Goal: Task Accomplishment & Management: Complete application form

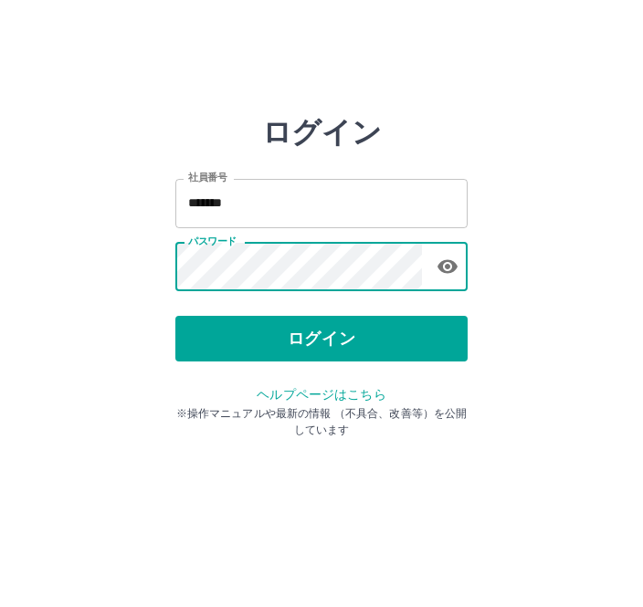
click at [373, 333] on button "ログイン" at bounding box center [321, 339] width 292 height 46
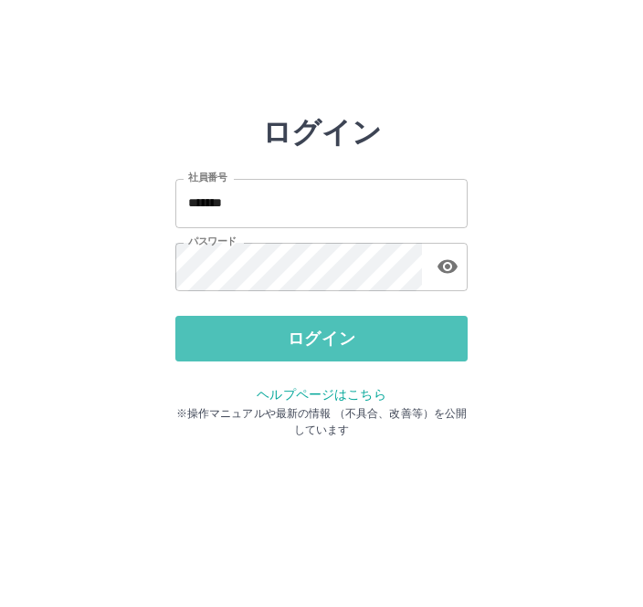
click at [403, 345] on button "ログイン" at bounding box center [321, 339] width 292 height 46
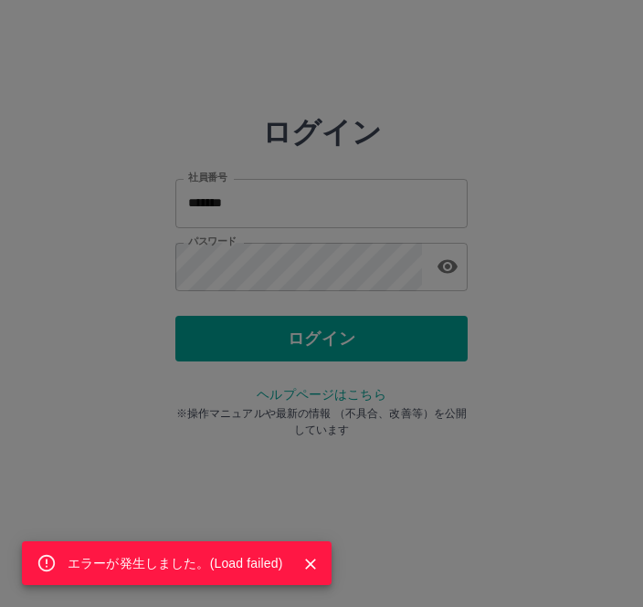
click at [353, 342] on div "エラーが発生しました。( Load failed )" at bounding box center [321, 303] width 643 height 607
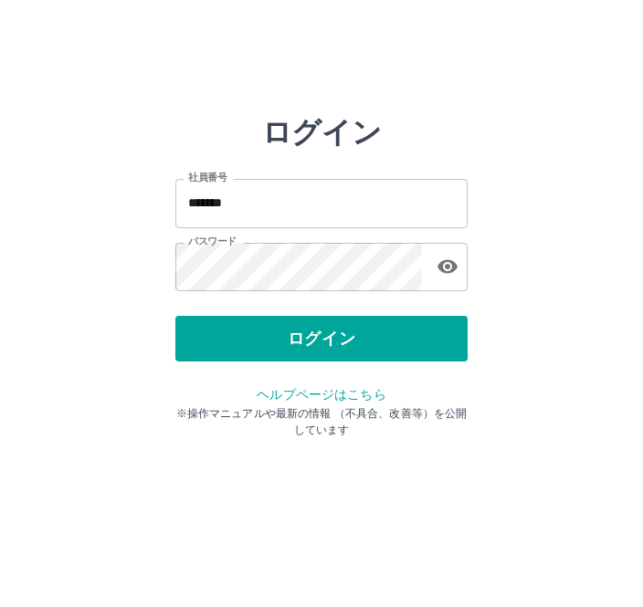
click at [359, 329] on button "ログイン" at bounding box center [321, 339] width 292 height 46
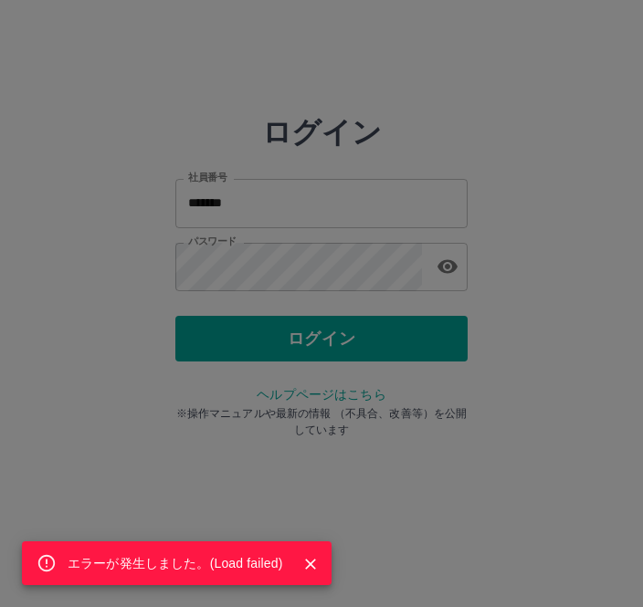
click at [359, 329] on div "エラーが発生しました。( Load failed )" at bounding box center [321, 303] width 643 height 607
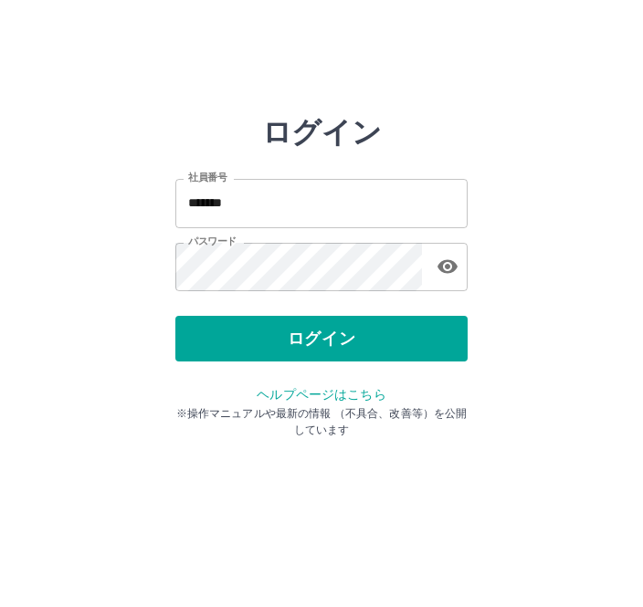
click at [354, 332] on button "ログイン" at bounding box center [321, 339] width 292 height 46
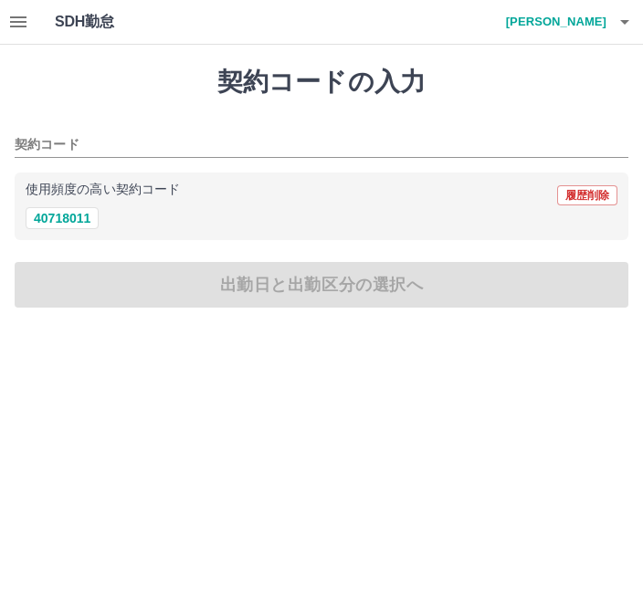
click at [89, 215] on button "40718011" at bounding box center [62, 218] width 73 height 22
type input "********"
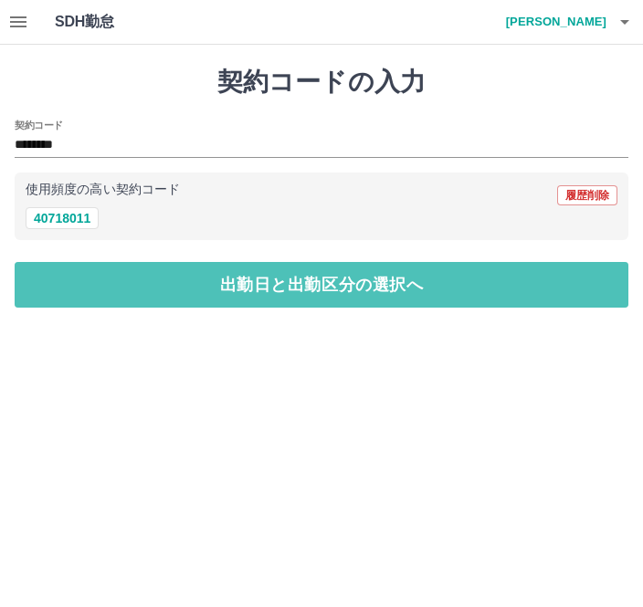
click at [321, 290] on button "出勤日と出勤区分の選択へ" at bounding box center [322, 285] width 614 height 46
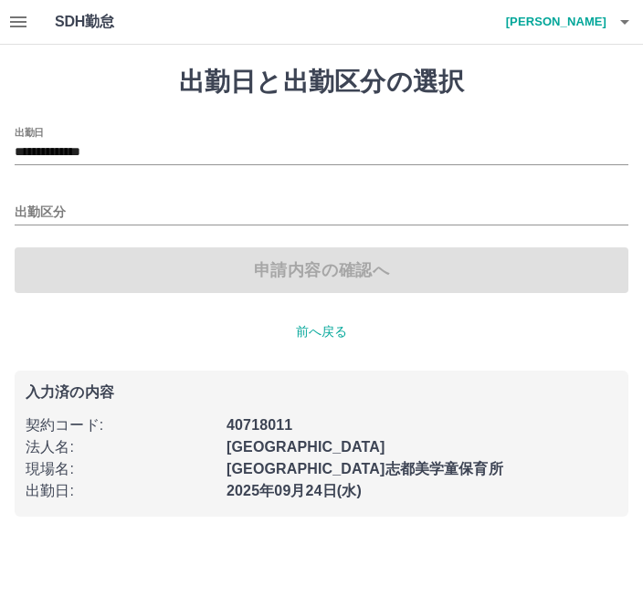
click at [101, 205] on input "出勤区分" at bounding box center [322, 213] width 614 height 23
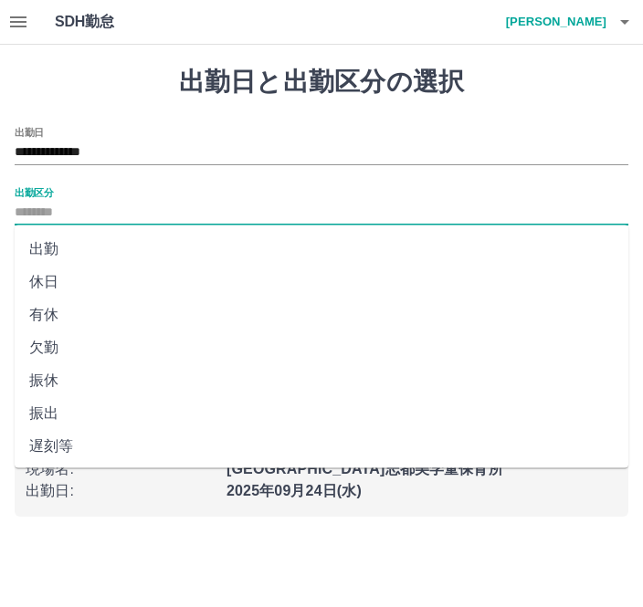
click at [47, 258] on li "出勤" at bounding box center [322, 249] width 614 height 33
type input "**"
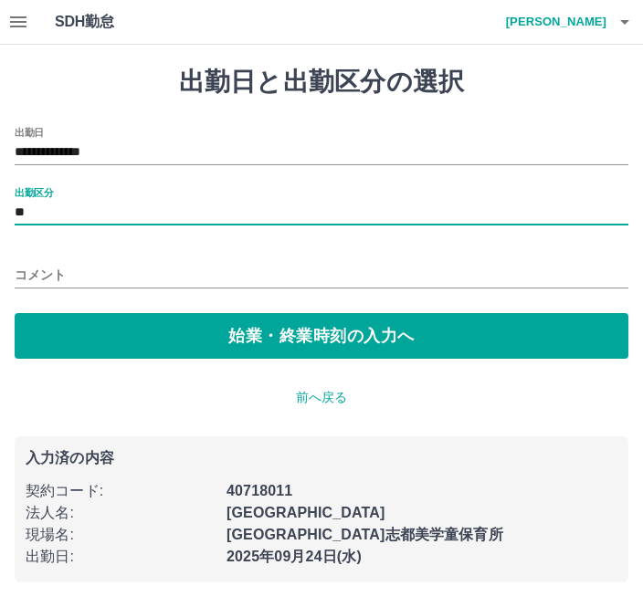
click at [495, 330] on button "始業・終業時刻の入力へ" at bounding box center [322, 336] width 614 height 46
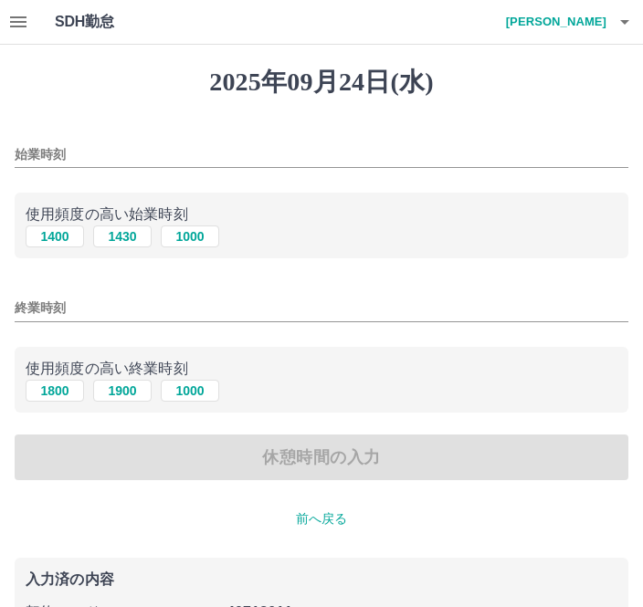
click at [61, 237] on button "1400" at bounding box center [55, 237] width 58 height 22
type input "****"
click at [109, 388] on button "1900" at bounding box center [122, 391] width 58 height 22
type input "****"
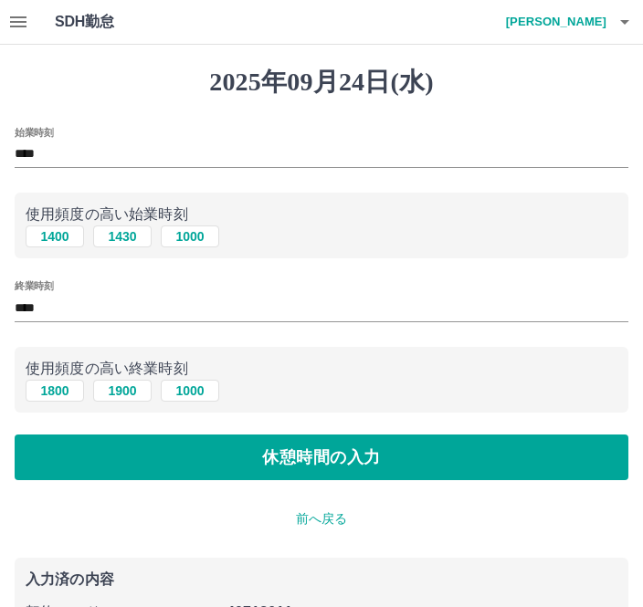
click at [402, 474] on button "休憩時間の入力" at bounding box center [322, 458] width 614 height 46
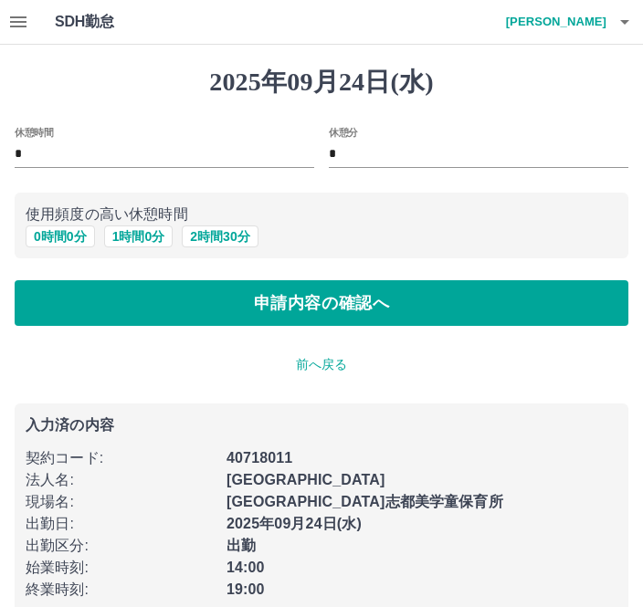
click at [63, 237] on button "0 時間 0 分" at bounding box center [60, 237] width 69 height 22
click at [506, 303] on button "申請内容の確認へ" at bounding box center [322, 303] width 614 height 46
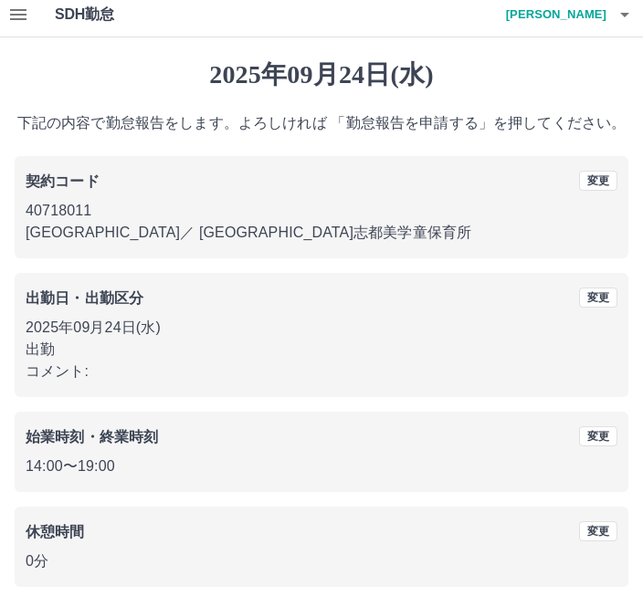
scroll to position [17, 0]
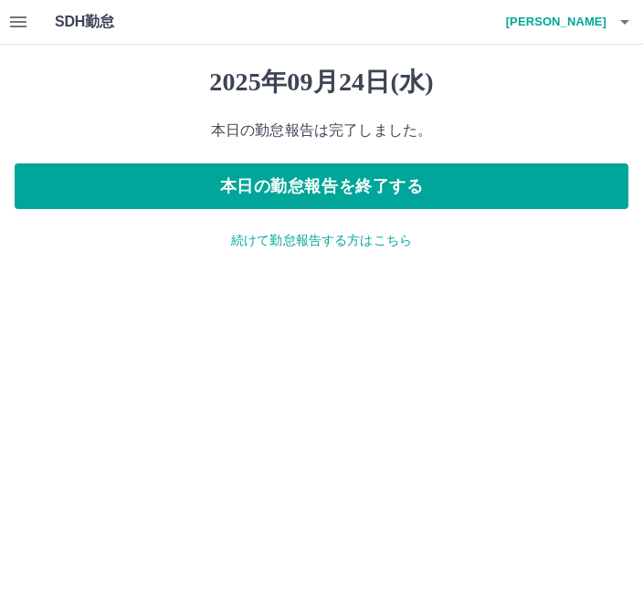
click at [520, 184] on button "本日の勤怠報告を終了する" at bounding box center [322, 186] width 614 height 46
